Goal: Navigation & Orientation: Find specific page/section

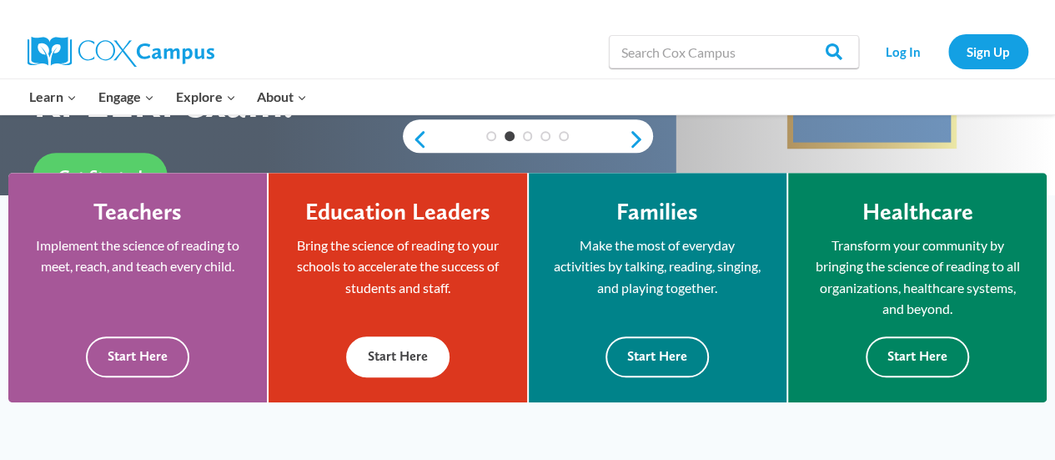
scroll to position [501, 0]
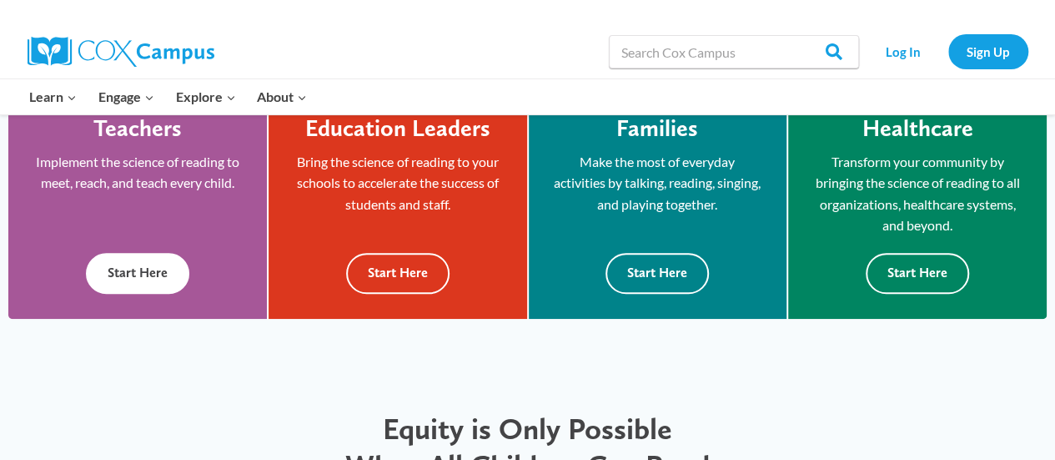
click at [157, 262] on button "Start Here" at bounding box center [137, 273] width 103 height 41
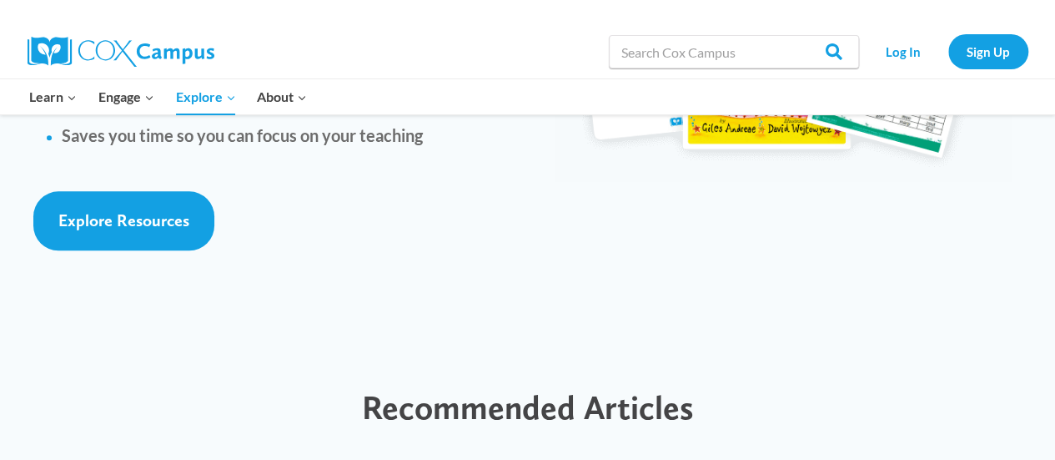
scroll to position [4004, 0]
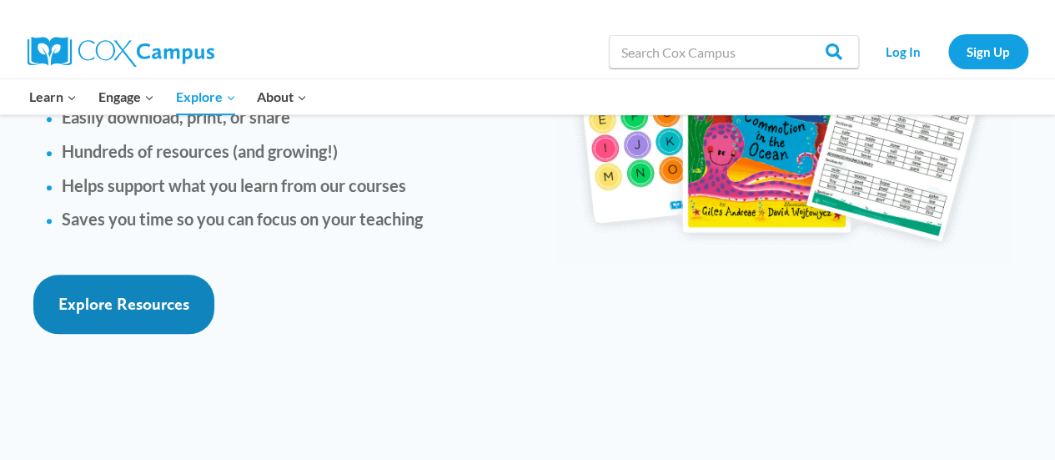
click at [182, 294] on span "Explore Resources" at bounding box center [123, 304] width 131 height 20
